Goal: Navigation & Orientation: Find specific page/section

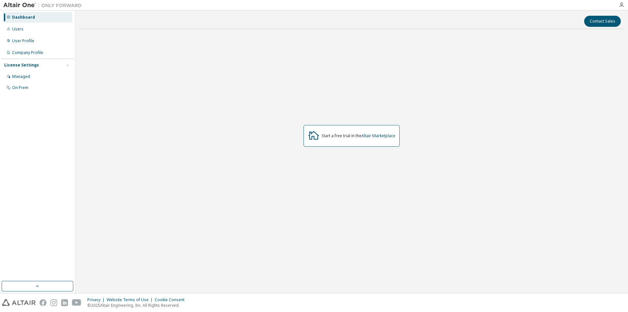
click at [31, 6] on img at bounding box center [44, 5] width 82 height 7
